Goal: Use online tool/utility: Utilize a website feature to perform a specific function

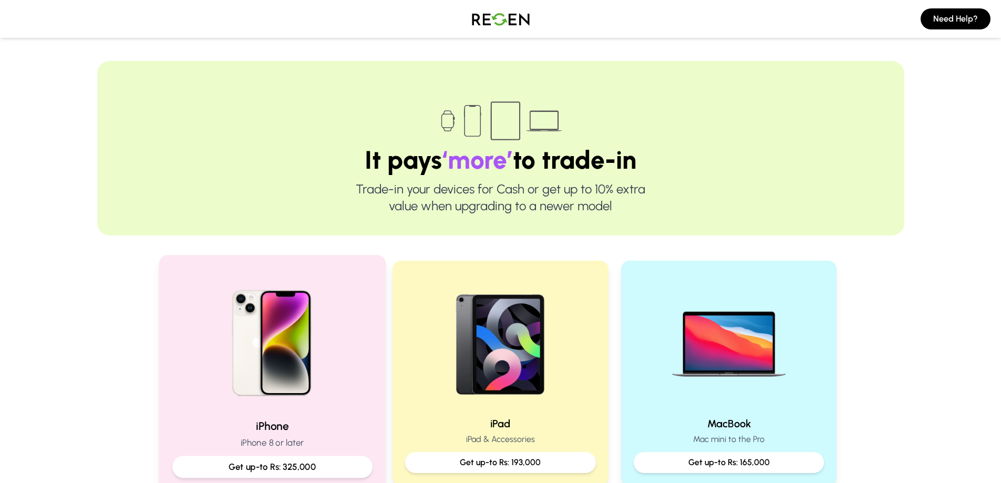
click at [331, 395] on img at bounding box center [271, 338] width 141 height 141
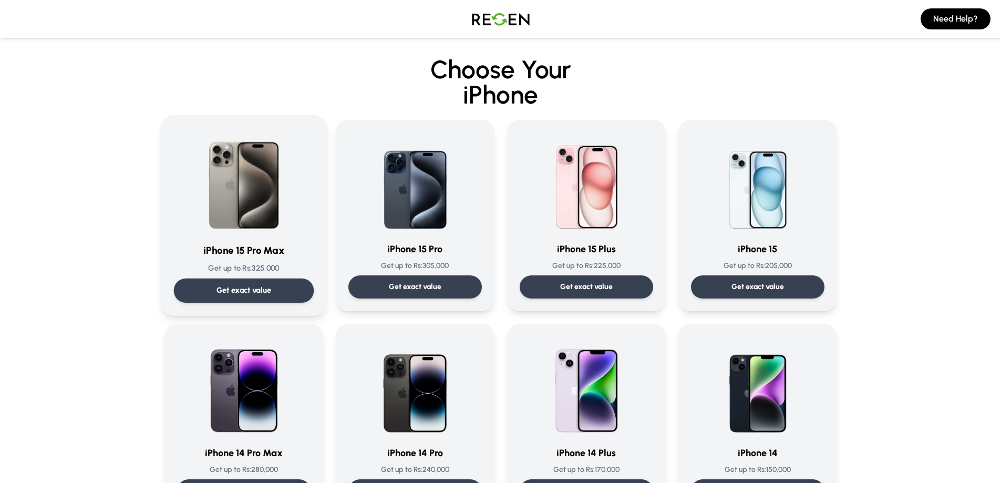
click at [265, 296] on p "Get exact value" at bounding box center [243, 290] width 55 height 11
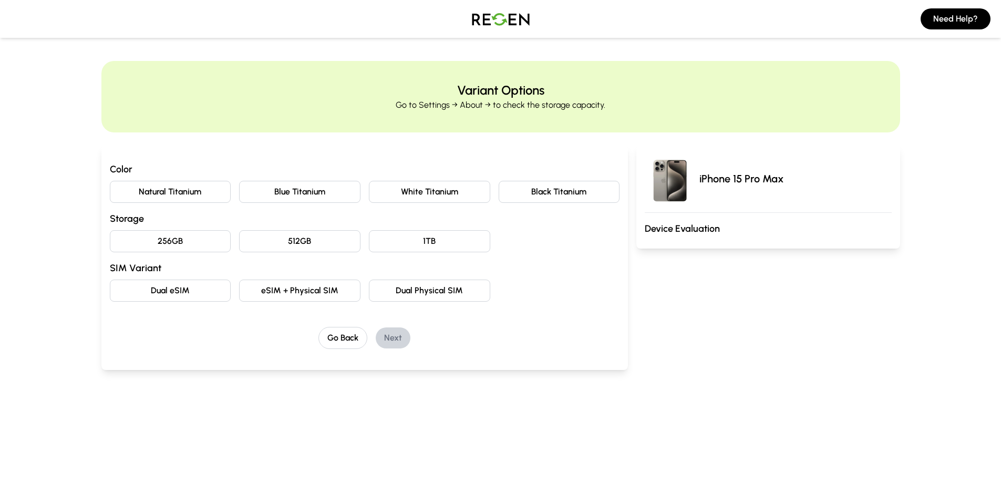
click at [176, 191] on button "Natural Titanium" at bounding box center [170, 192] width 121 height 22
click at [193, 239] on button "256GB" at bounding box center [170, 241] width 121 height 22
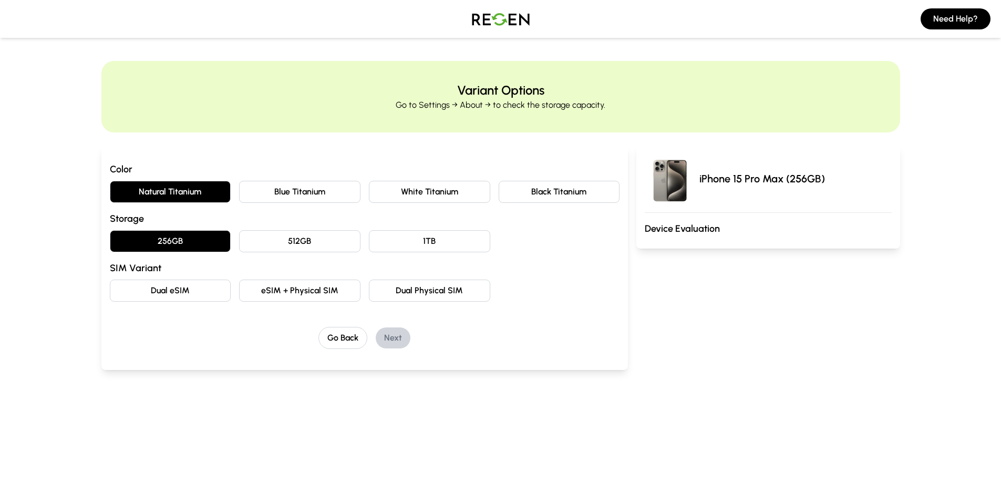
click at [203, 292] on button "Dual eSIM" at bounding box center [170, 291] width 121 height 22
click at [392, 332] on button "Next" at bounding box center [393, 337] width 35 height 21
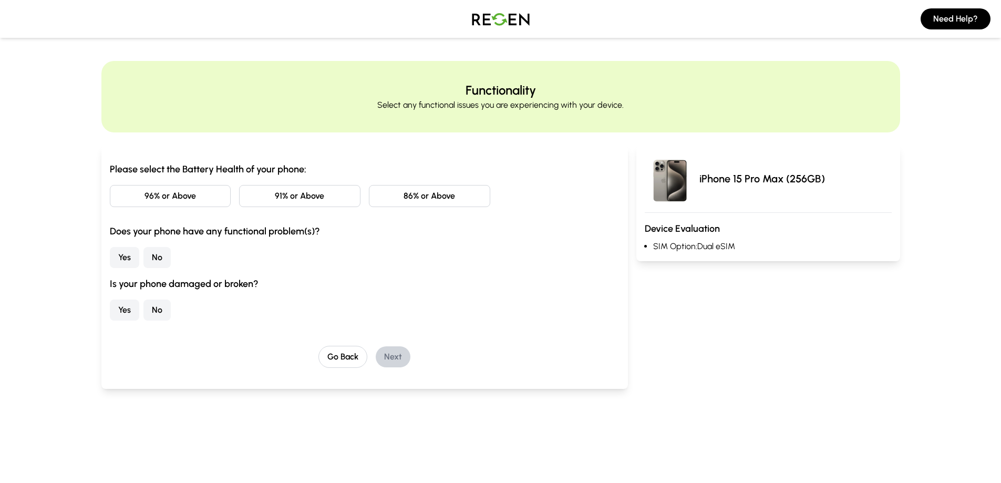
click at [407, 197] on button "86% or Above" at bounding box center [429, 196] width 121 height 22
click at [151, 258] on button "No" at bounding box center [156, 257] width 27 height 21
click at [159, 305] on button "No" at bounding box center [156, 309] width 27 height 21
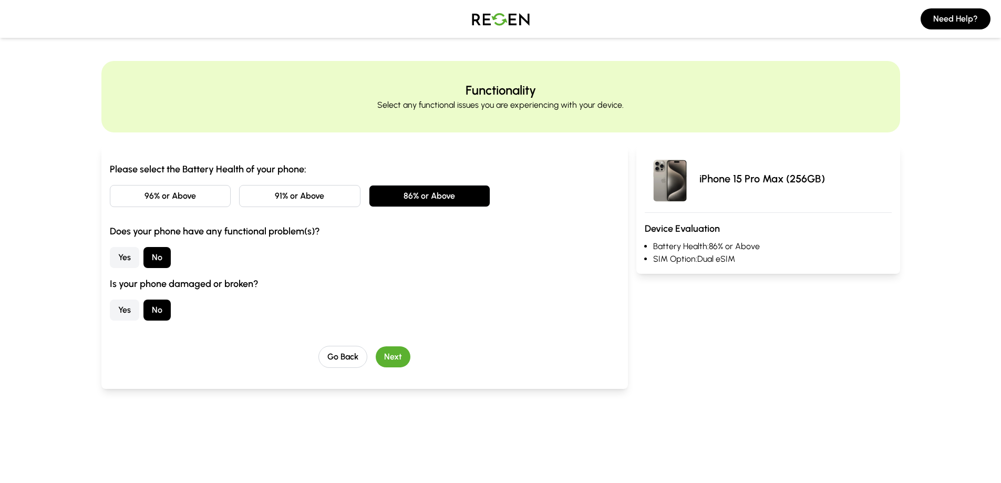
click at [399, 354] on button "Next" at bounding box center [393, 356] width 35 height 21
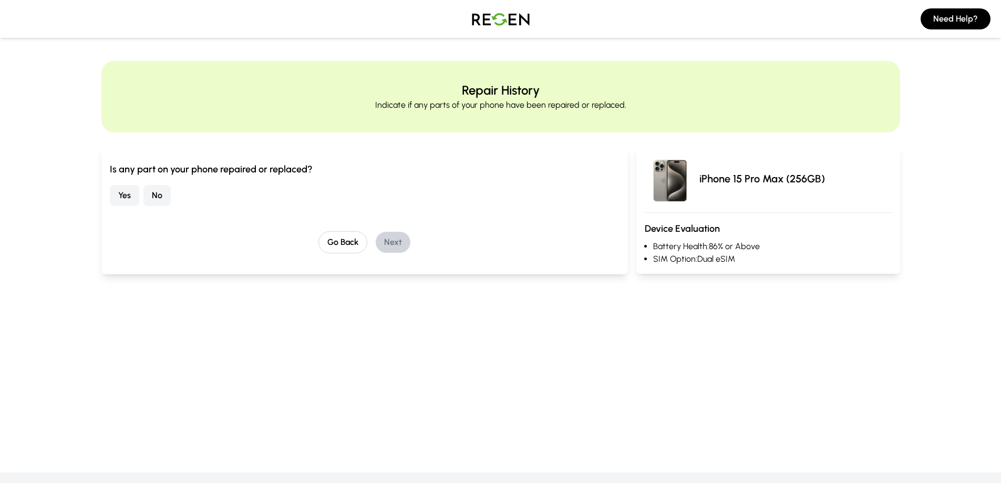
click at [157, 194] on button "No" at bounding box center [156, 195] width 27 height 21
click at [402, 246] on button "Next" at bounding box center [393, 242] width 35 height 21
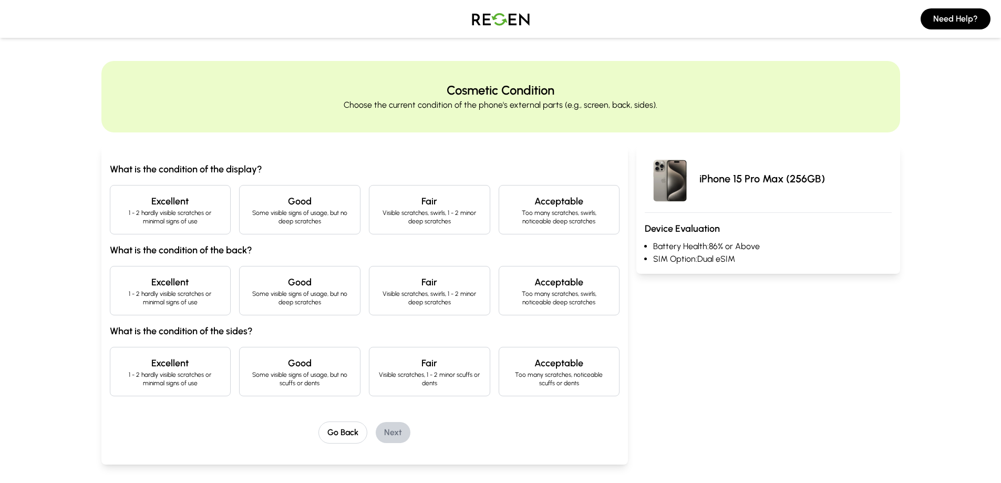
click at [191, 231] on div "Excellent 1 - 2 hardly visible scratches or minimal signs of use" at bounding box center [170, 209] width 121 height 49
click at [187, 297] on p "1 - 2 hardly visible scratches or minimal signs of use" at bounding box center [171, 298] width 104 height 17
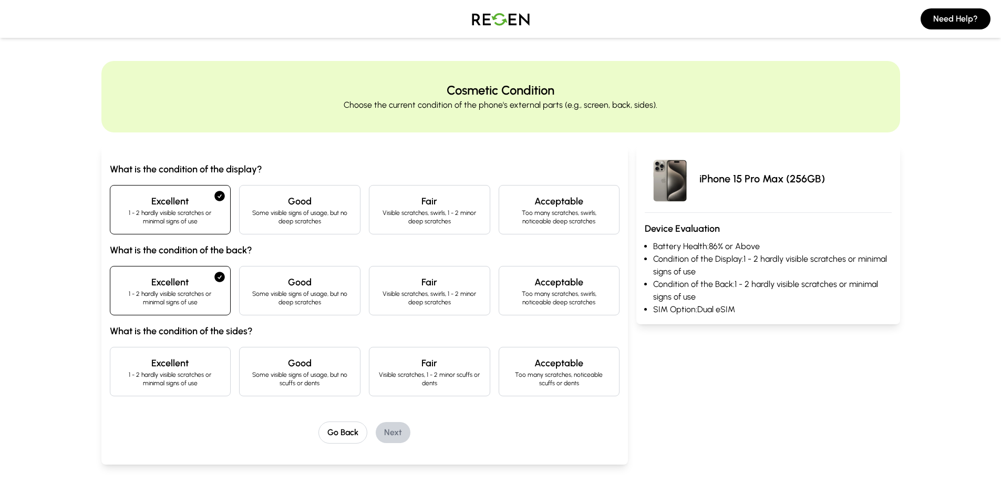
click at [187, 381] on p "1 - 2 hardly visible scratches or minimal signs of use" at bounding box center [171, 378] width 104 height 17
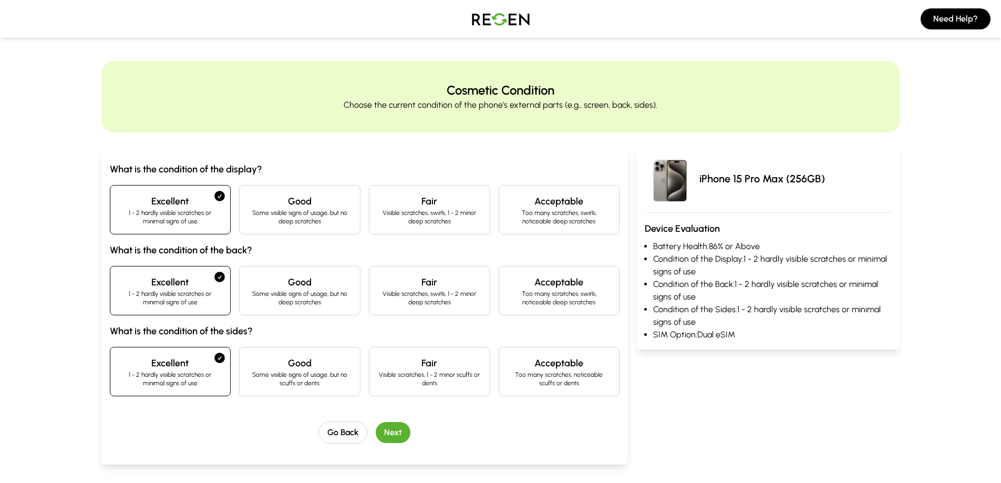
click at [384, 432] on button "Next" at bounding box center [393, 432] width 35 height 21
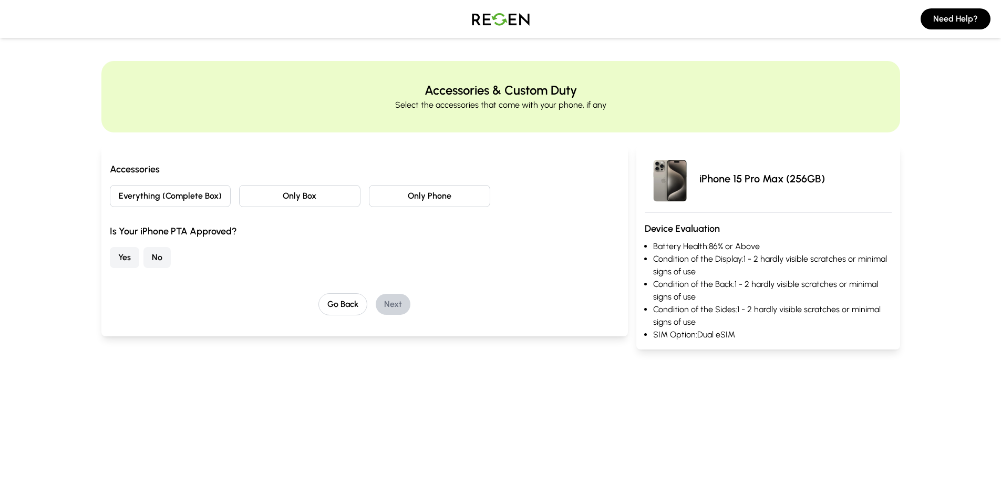
click at [154, 258] on button "No" at bounding box center [156, 257] width 27 height 21
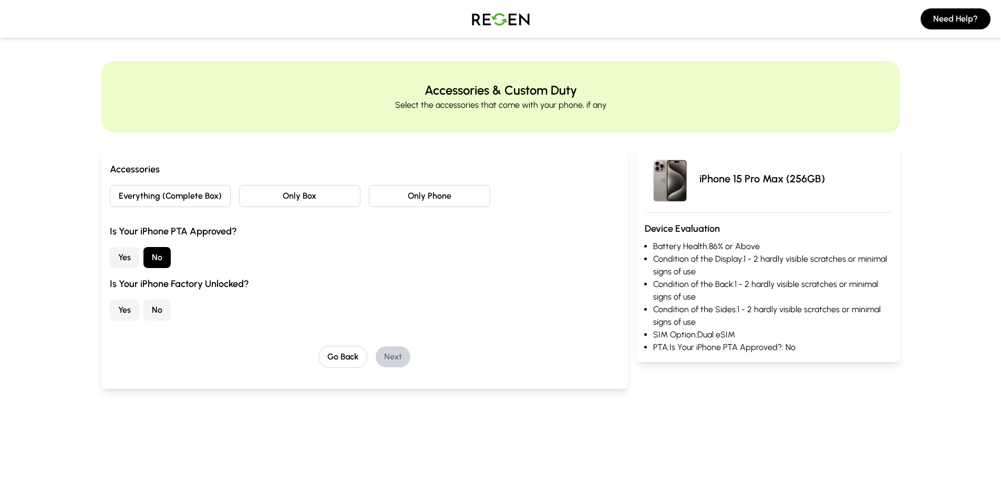
click at [160, 311] on button "No" at bounding box center [156, 309] width 27 height 21
click at [197, 197] on button "Everything (Complete Box)" at bounding box center [170, 196] width 121 height 22
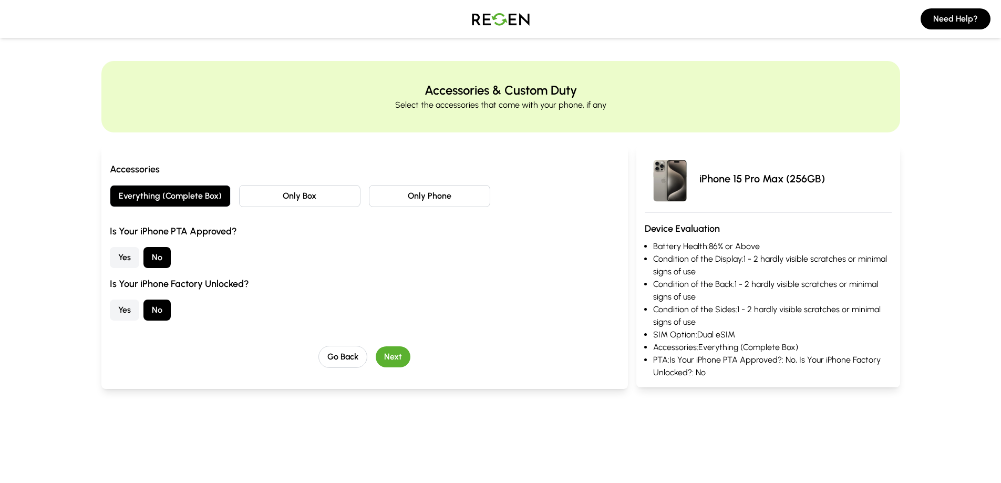
click at [396, 356] on button "Next" at bounding box center [393, 356] width 35 height 21
